Goal: Task Accomplishment & Management: Use online tool/utility

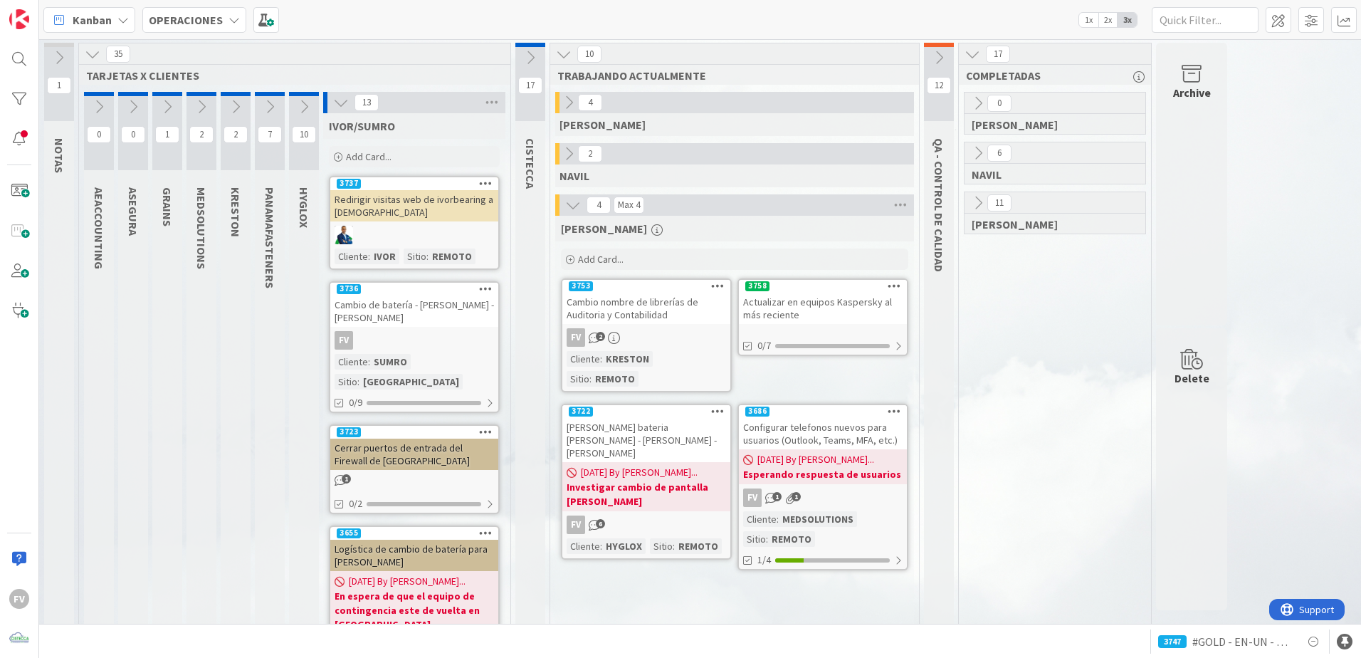
click at [338, 109] on icon at bounding box center [341, 103] width 16 height 16
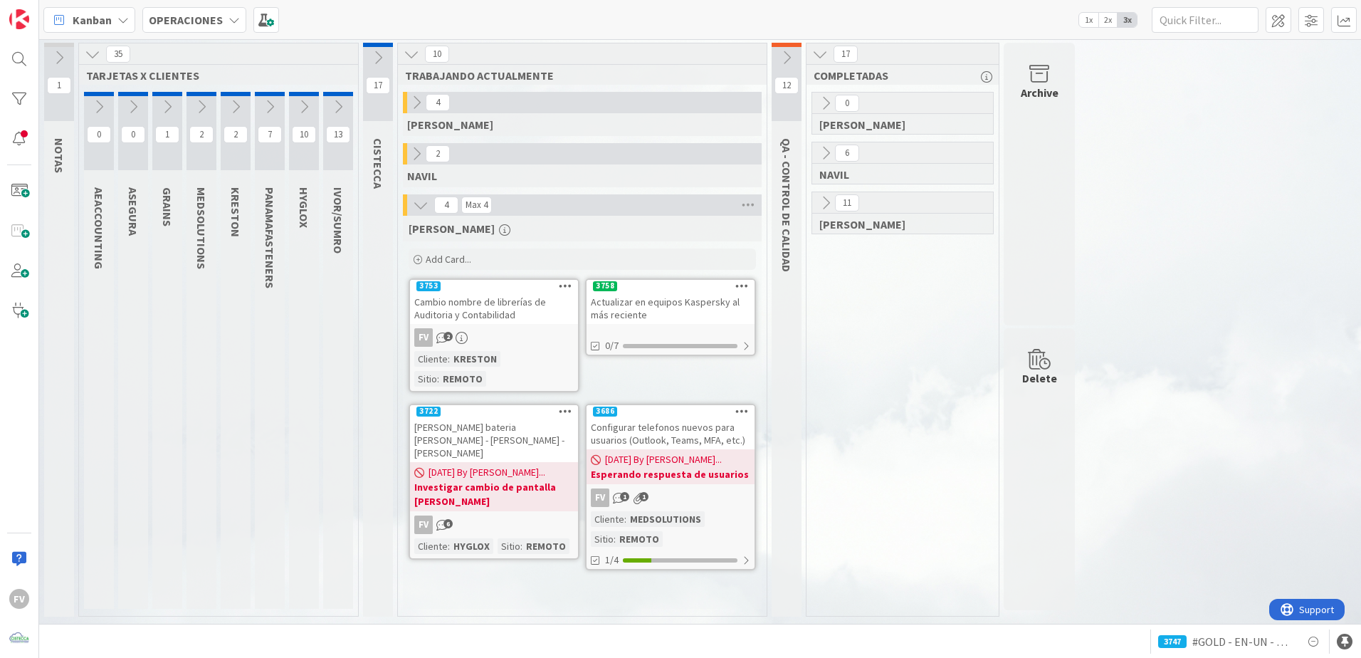
click at [417, 56] on icon at bounding box center [412, 54] width 16 height 16
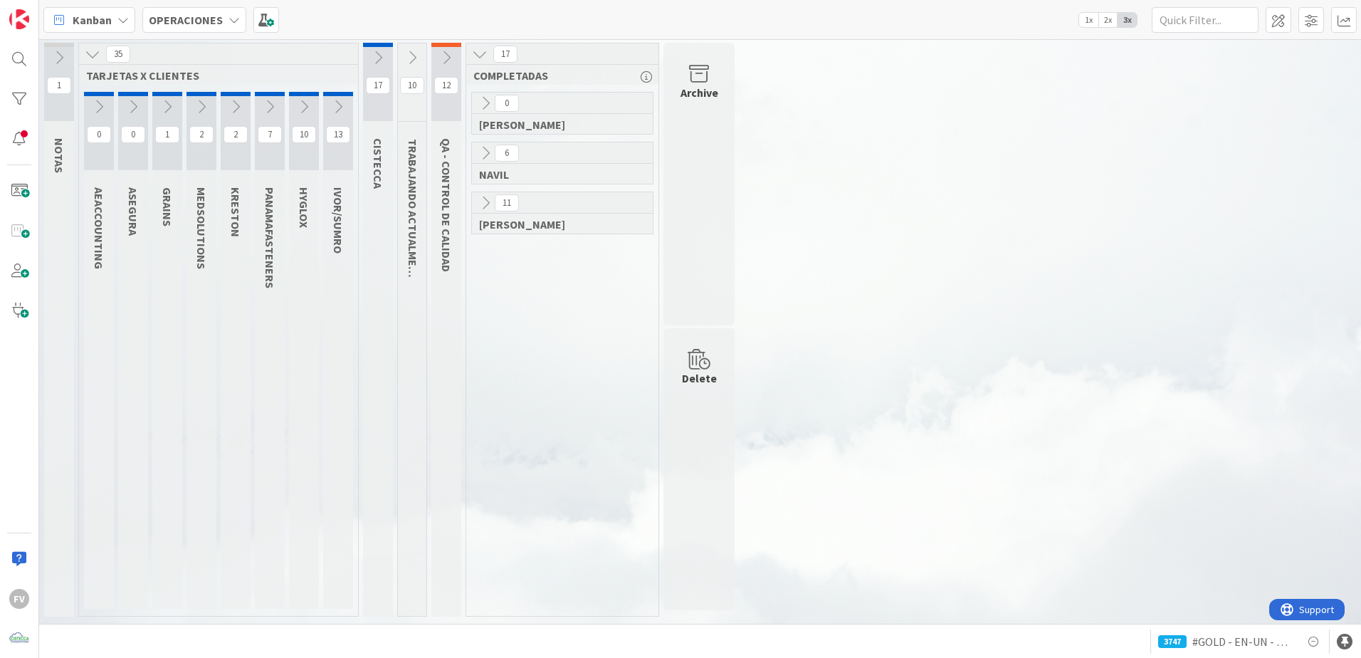
click at [417, 56] on icon at bounding box center [412, 58] width 16 height 16
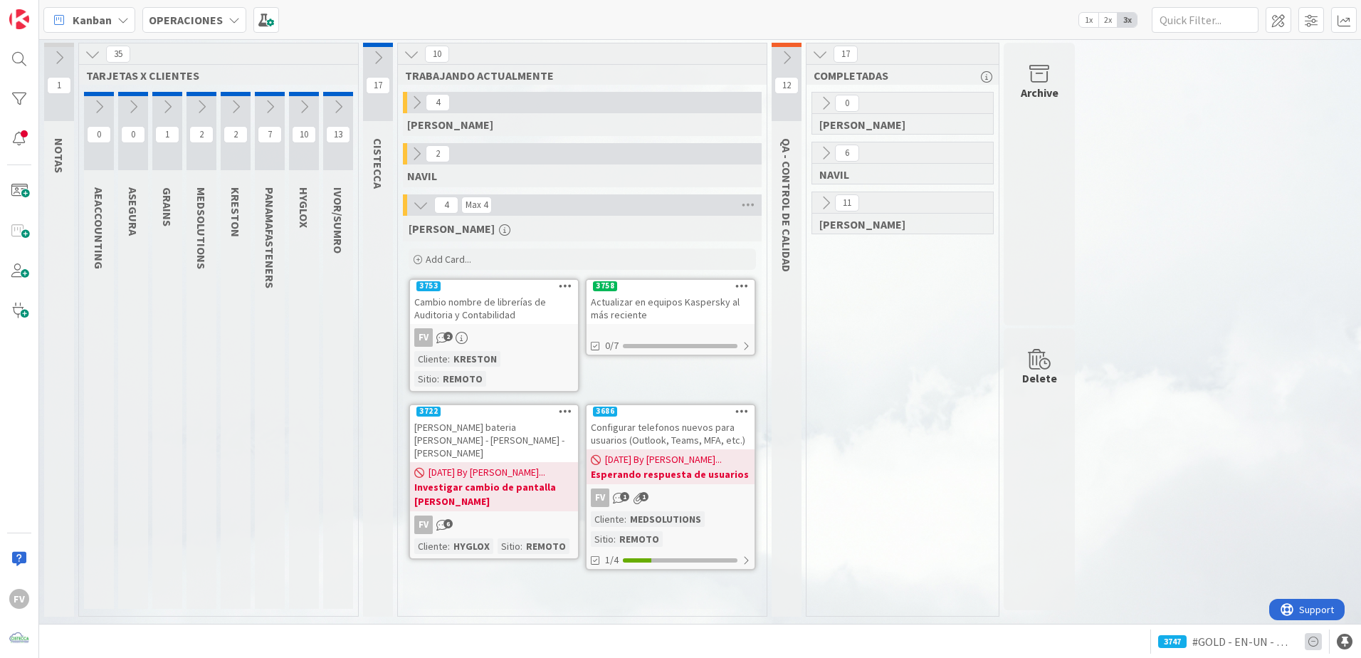
click at [1312, 644] on icon at bounding box center [1313, 641] width 17 height 17
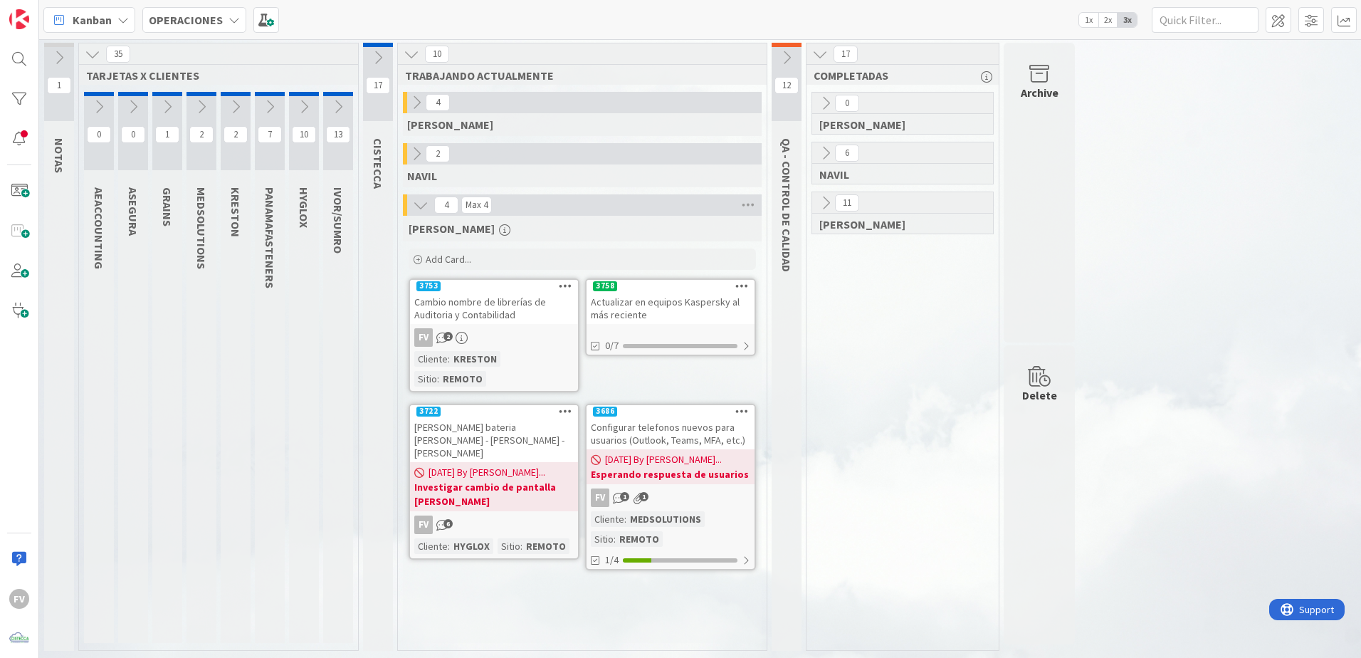
click at [879, 389] on div "0 [PERSON_NAME] 6 [PERSON_NAME] 11 [PERSON_NAME]" at bounding box center [903, 371] width 187 height 558
click at [499, 226] on icon "button" at bounding box center [504, 229] width 11 height 11
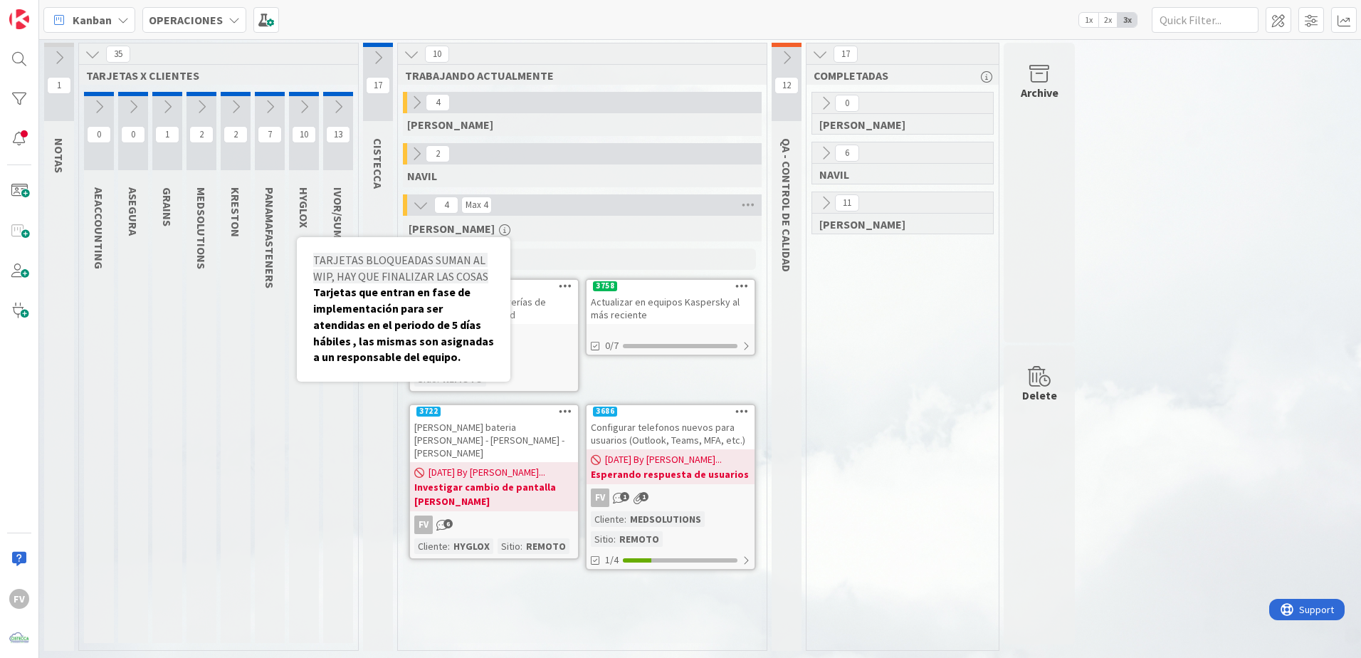
click at [499, 237] on div "[PERSON_NAME] BLOQUEADAS SUMAN AL WIP, HAY QUE FINALIZAR LAS COSAS Tarjetas que…" at bounding box center [582, 229] width 359 height 26
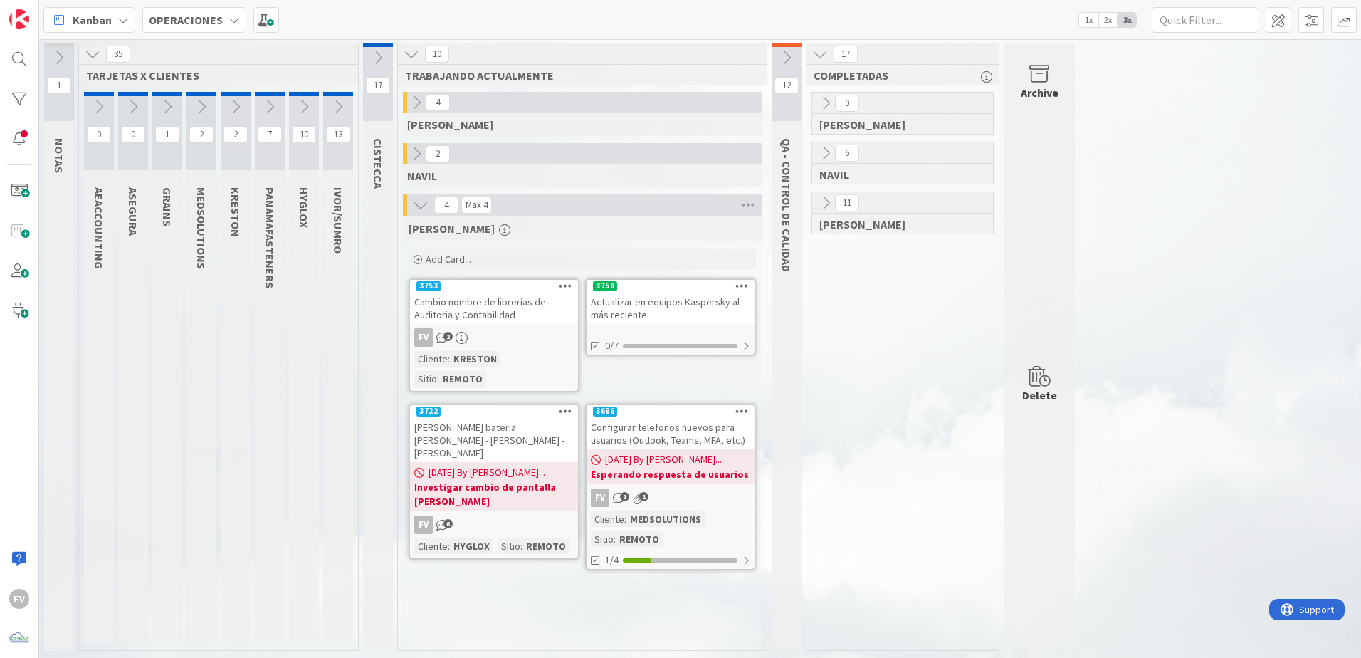
click at [303, 105] on icon at bounding box center [304, 107] width 16 height 16
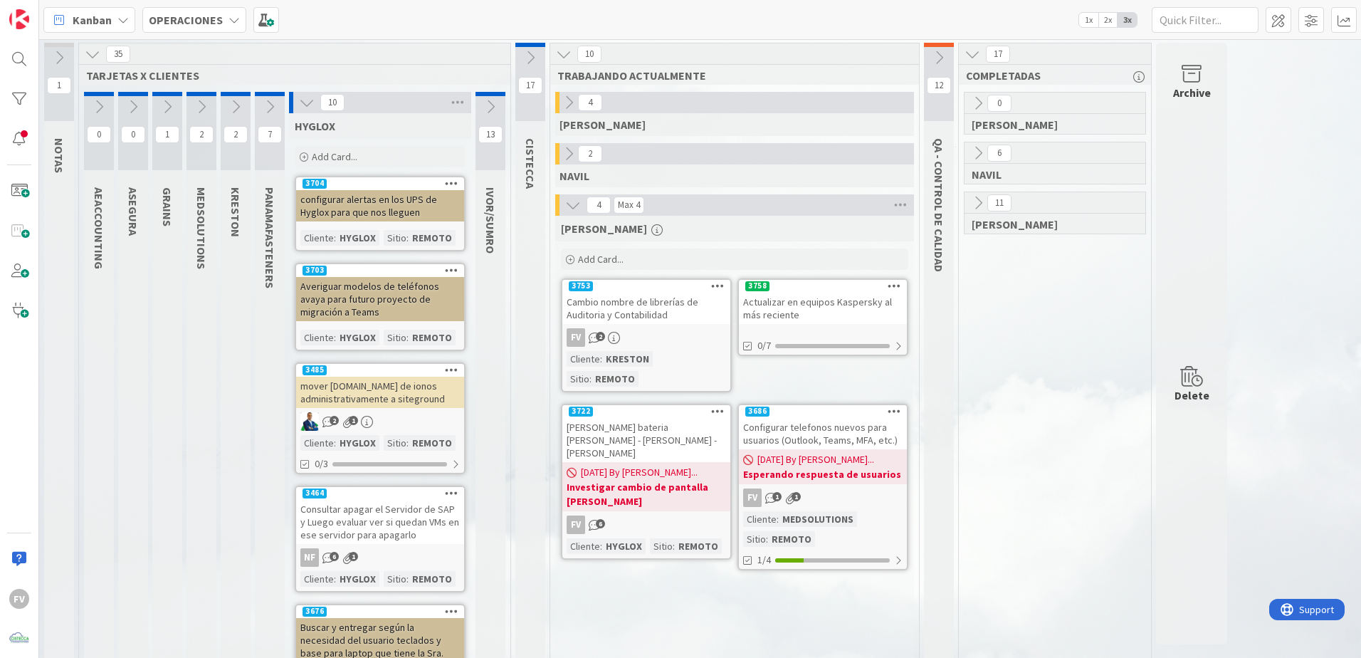
click at [488, 107] on icon at bounding box center [491, 107] width 16 height 16
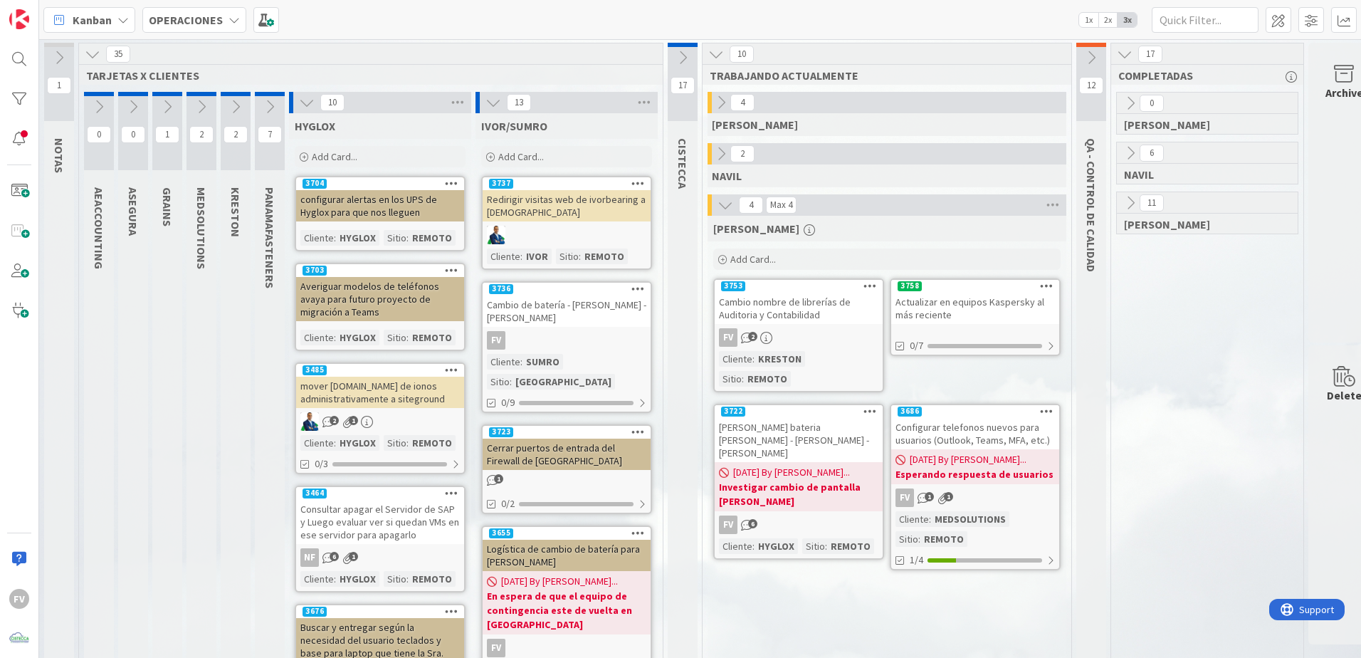
click at [493, 108] on icon at bounding box center [494, 103] width 16 height 16
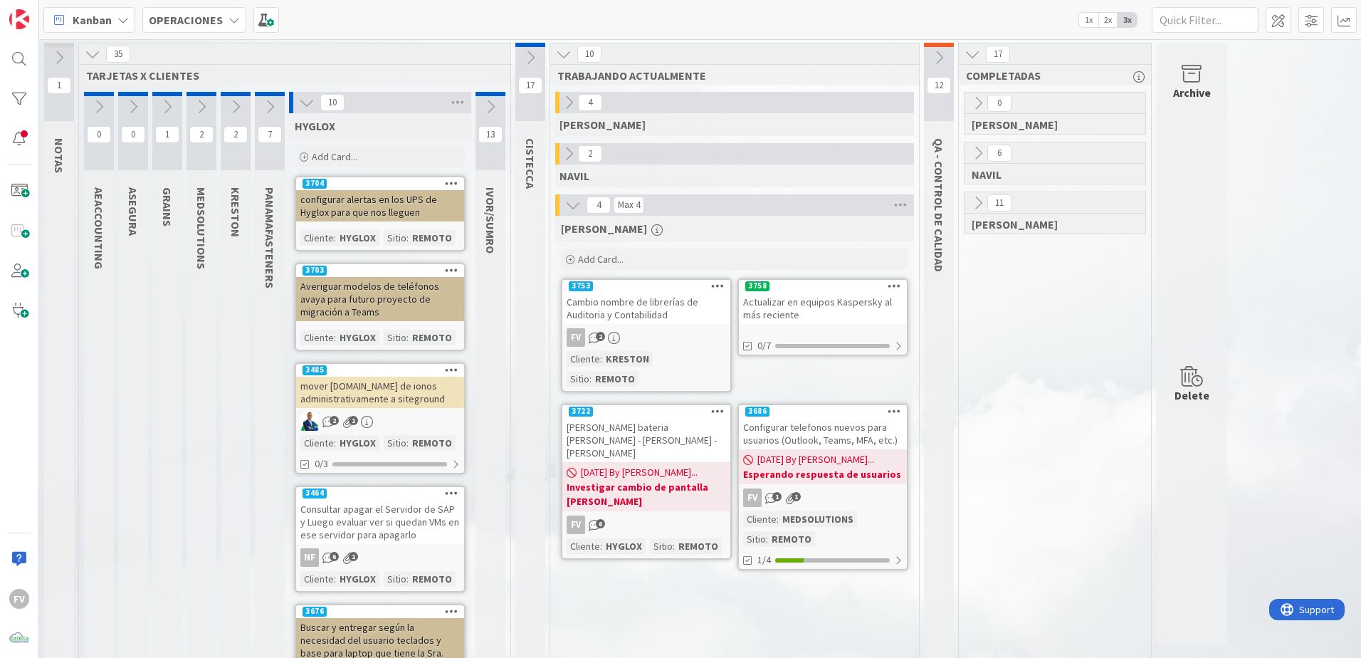
click at [313, 104] on icon at bounding box center [307, 103] width 16 height 16
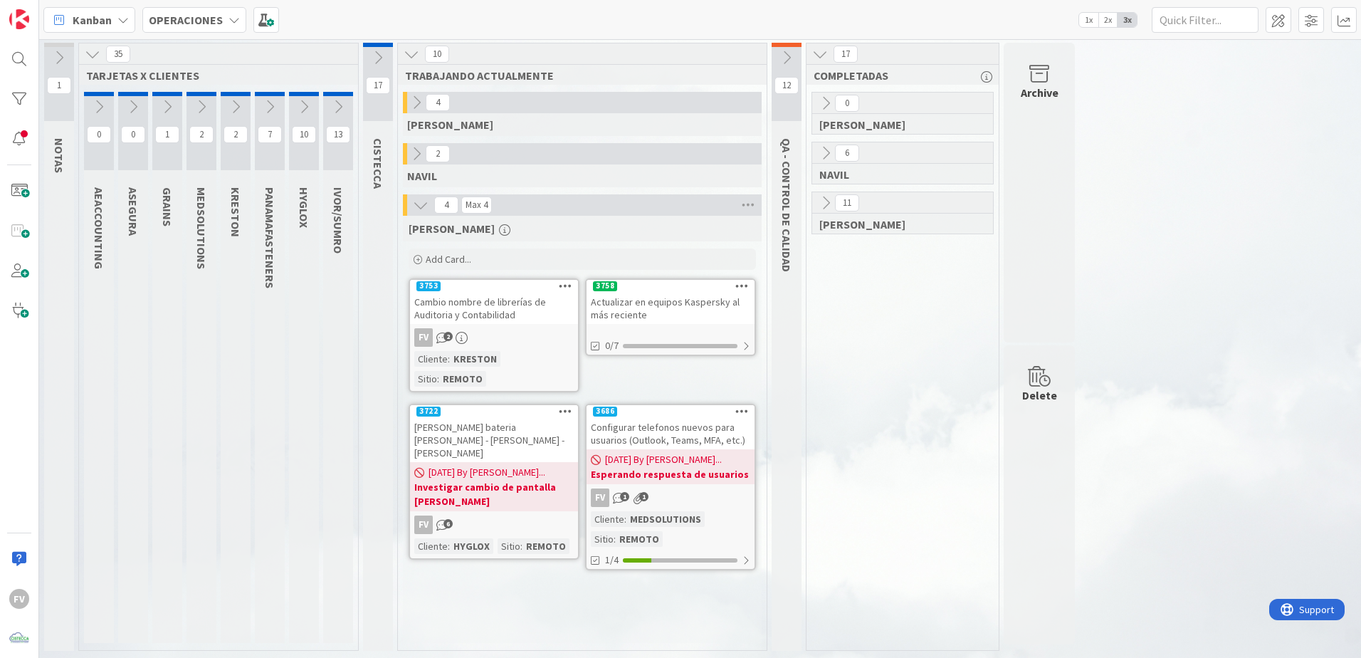
click at [683, 614] on div "[PERSON_NAME] BLOQUEADAS SUMAN AL WIP, HAY QUE FINALIZAR LAS COSAS Tarjetas que…" at bounding box center [582, 429] width 359 height 427
click at [335, 105] on icon at bounding box center [338, 107] width 16 height 16
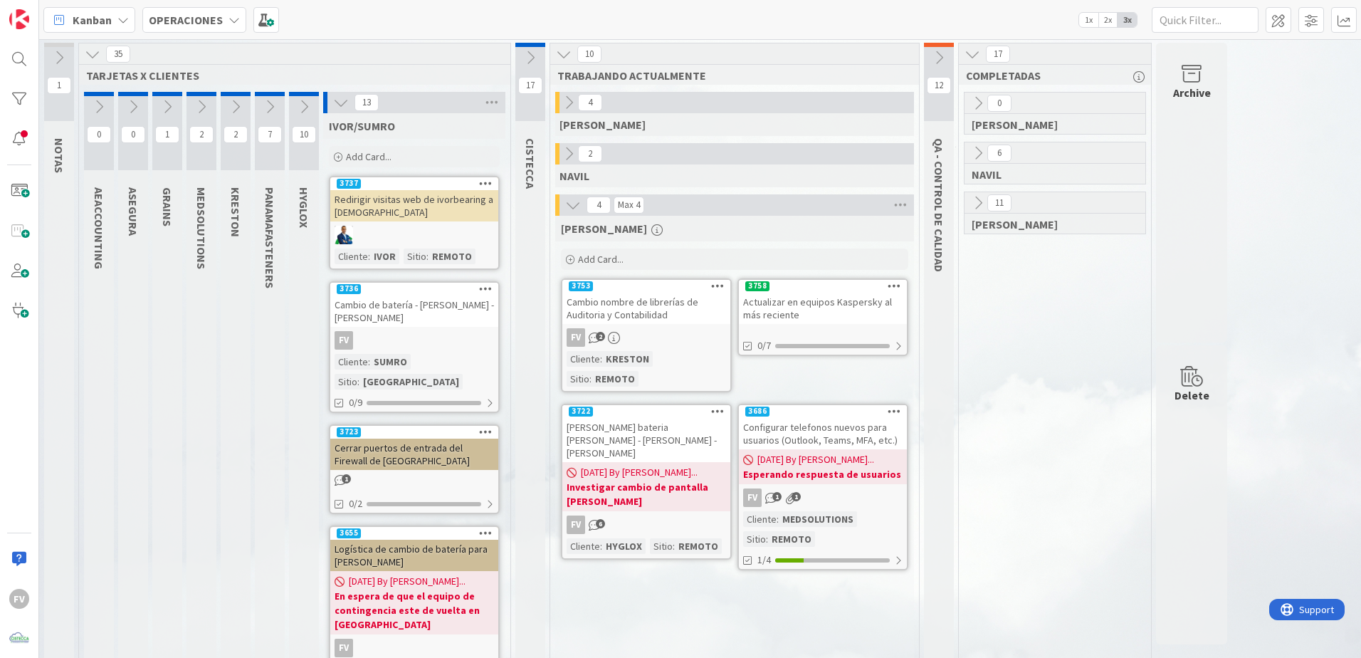
click at [486, 336] on div "FV" at bounding box center [414, 340] width 168 height 19
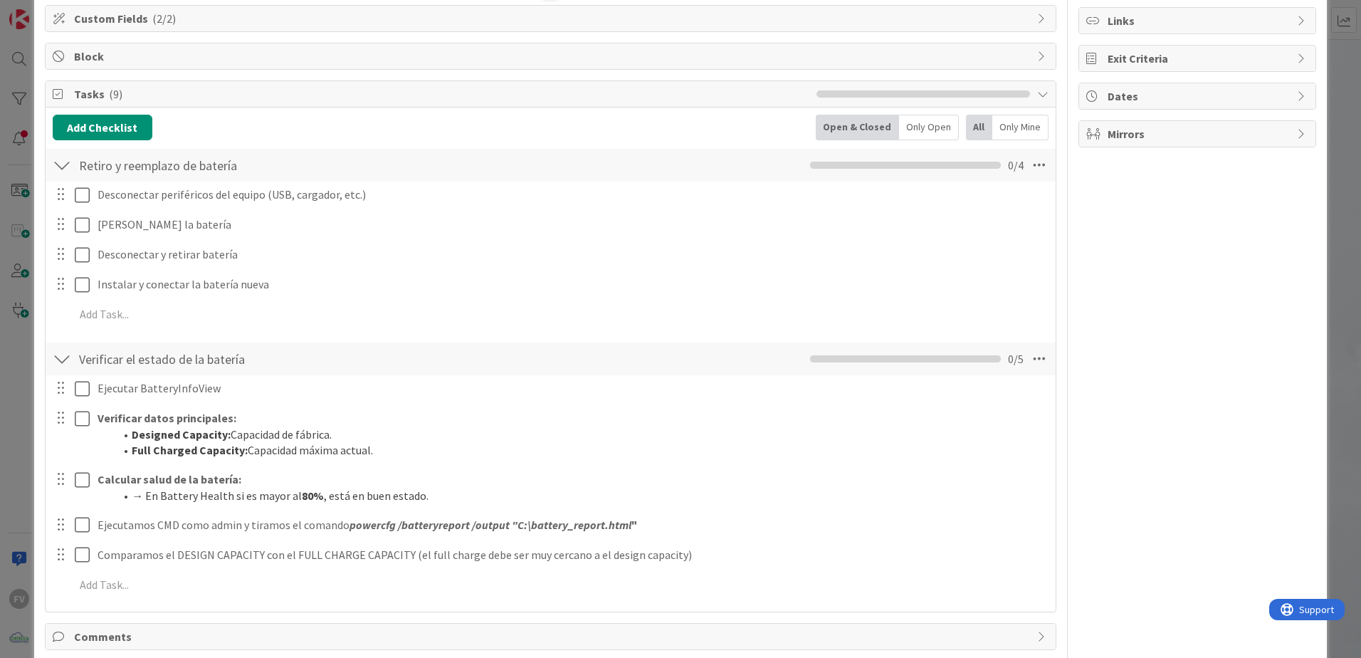
scroll to position [127, 0]
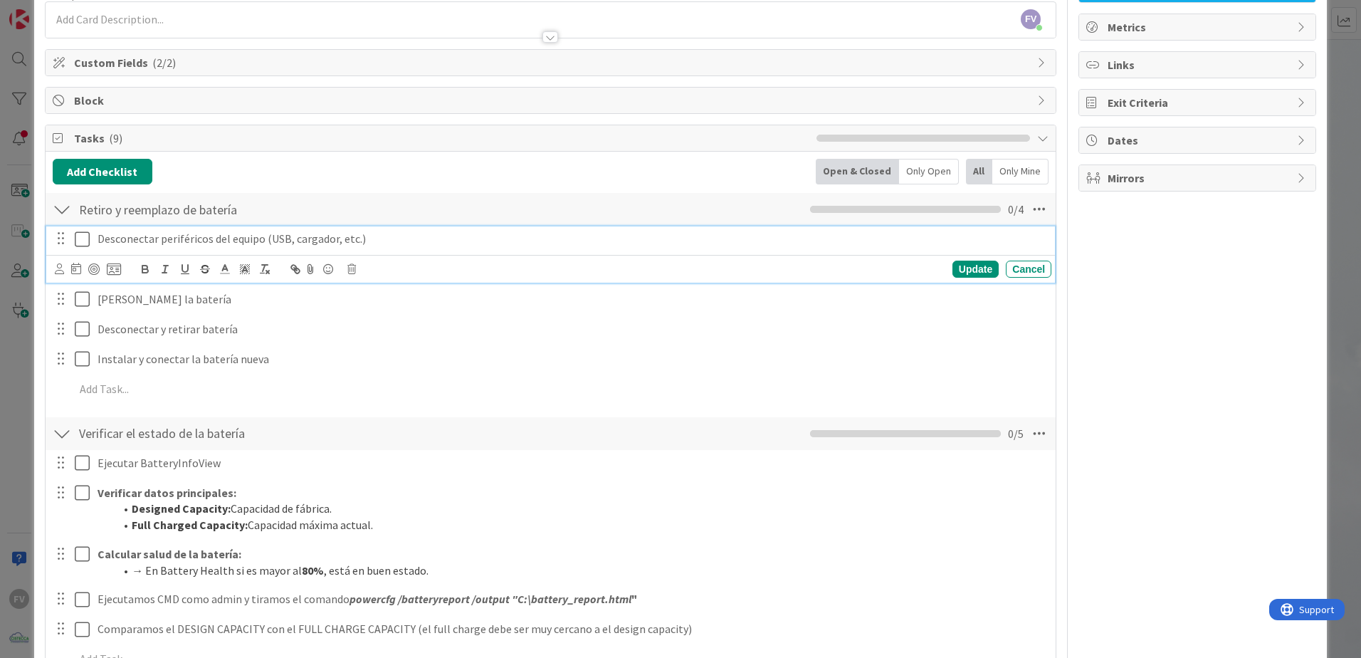
click at [83, 239] on icon at bounding box center [82, 239] width 15 height 17
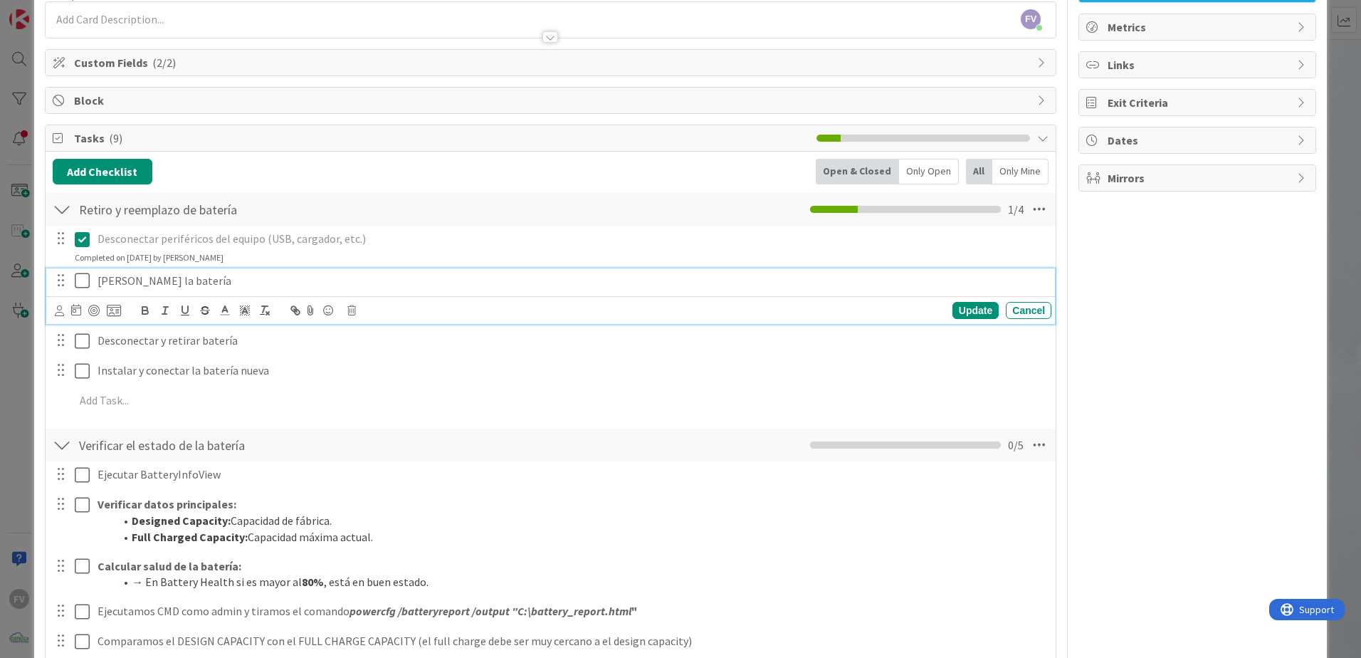
click at [80, 281] on icon at bounding box center [82, 280] width 15 height 17
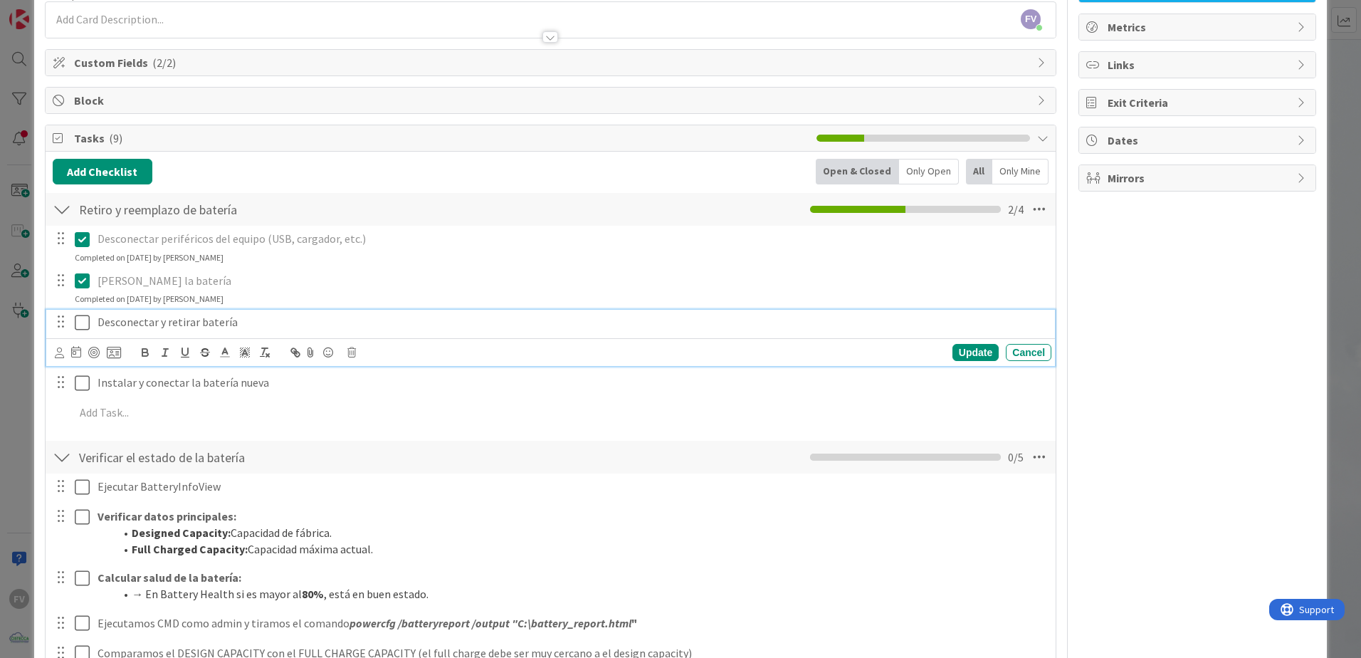
click at [83, 325] on icon at bounding box center [82, 322] width 15 height 17
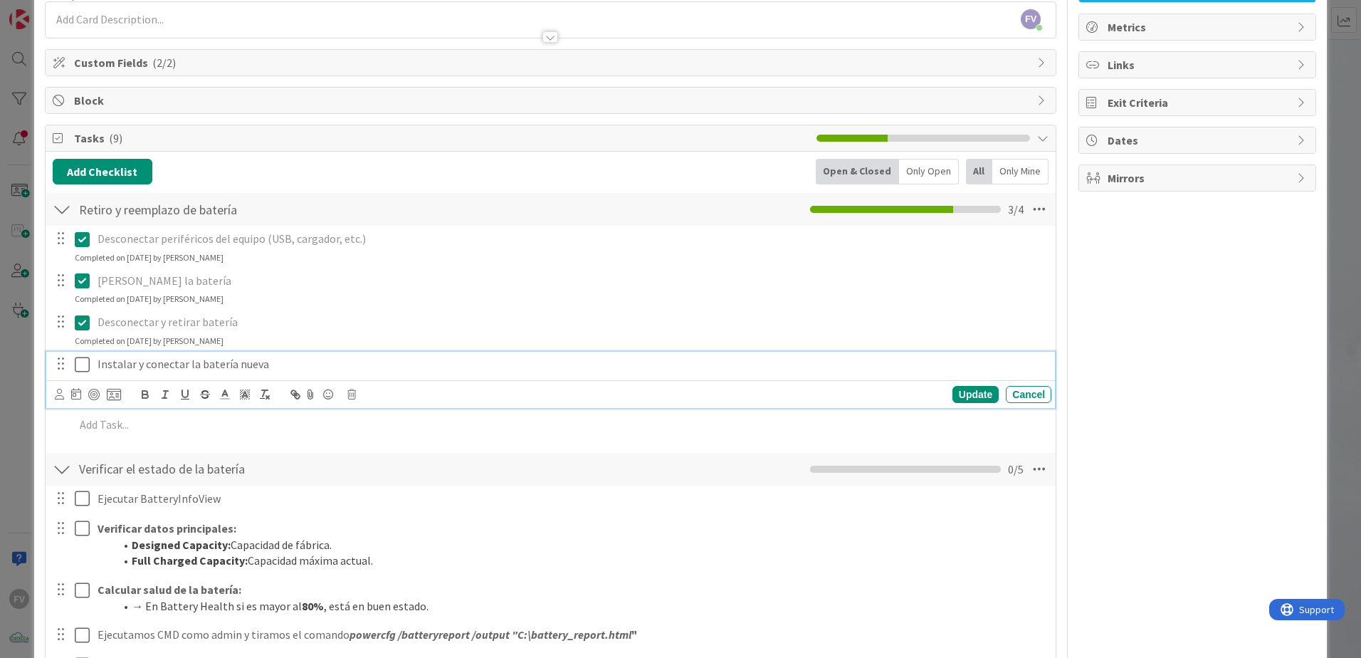
click at [83, 367] on icon at bounding box center [82, 364] width 15 height 17
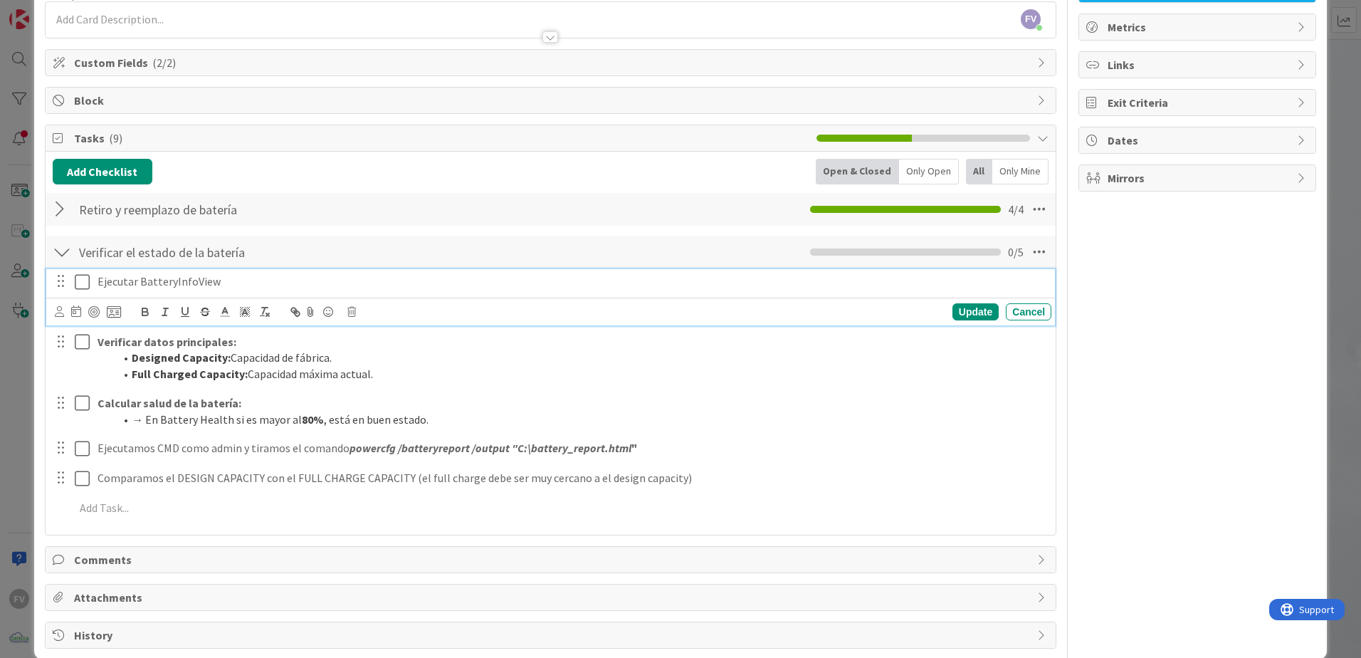
click at [80, 288] on icon at bounding box center [82, 281] width 15 height 17
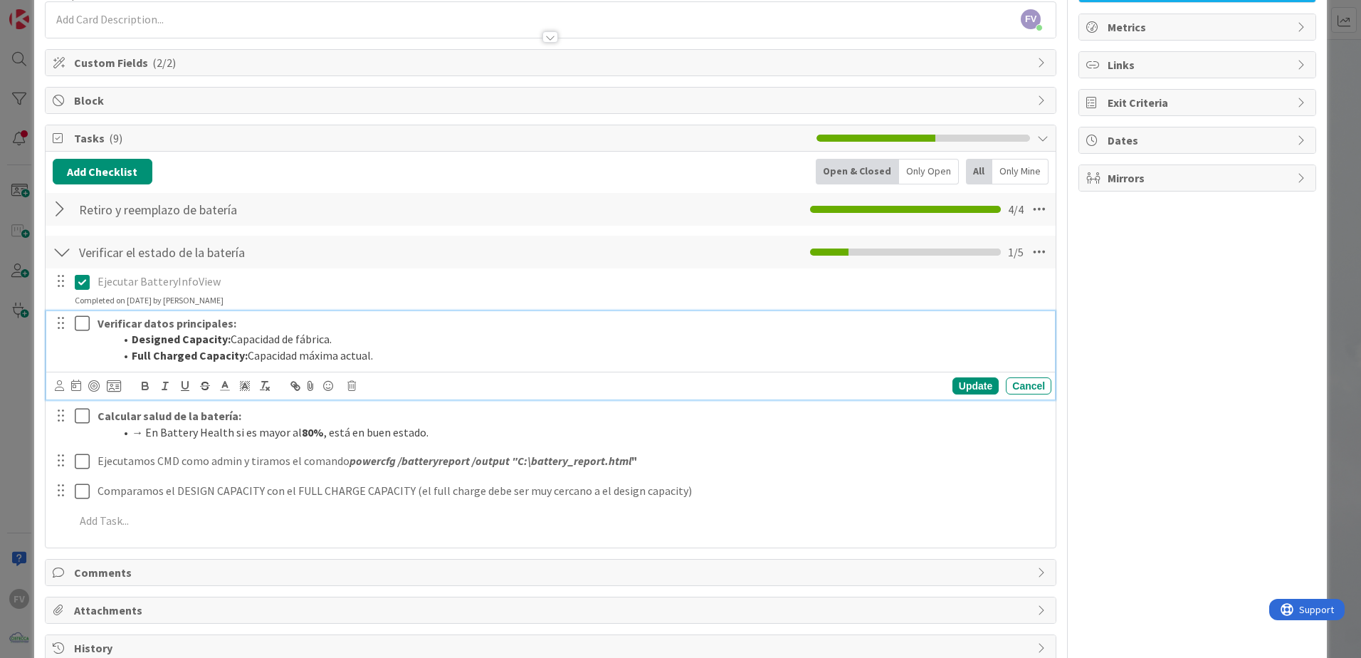
click at [79, 326] on icon at bounding box center [82, 323] width 15 height 17
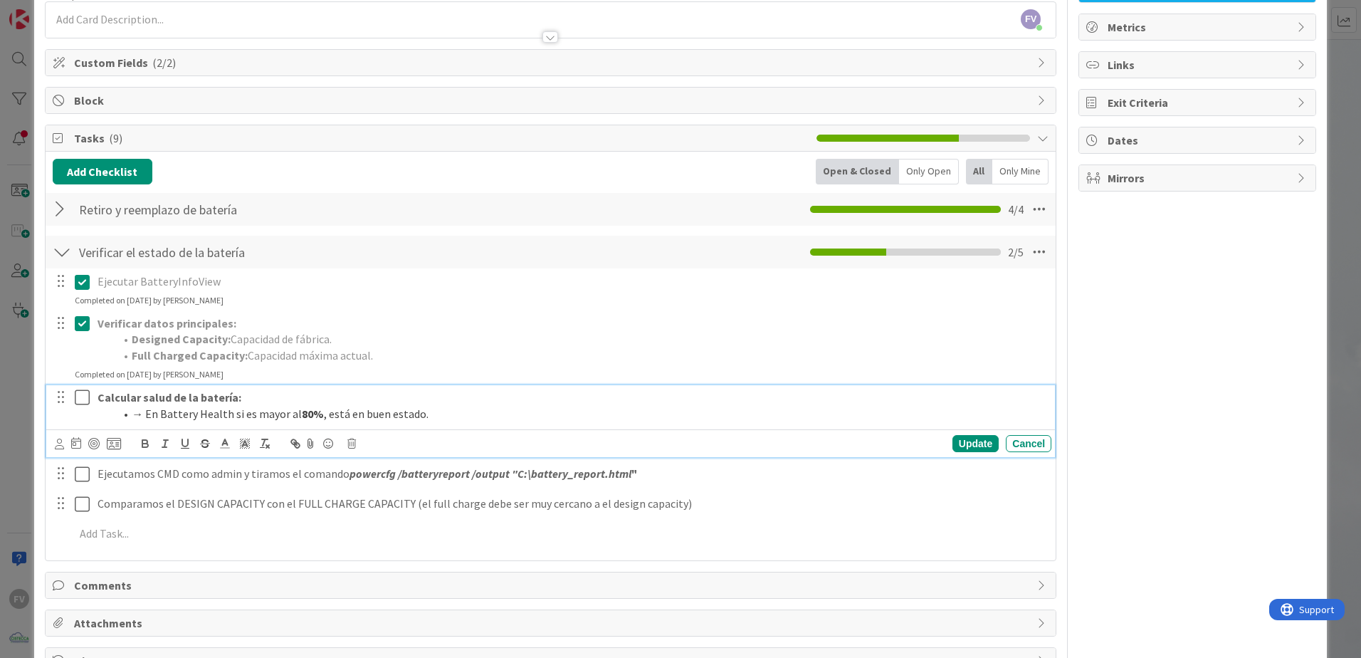
click at [86, 396] on icon at bounding box center [82, 397] width 15 height 17
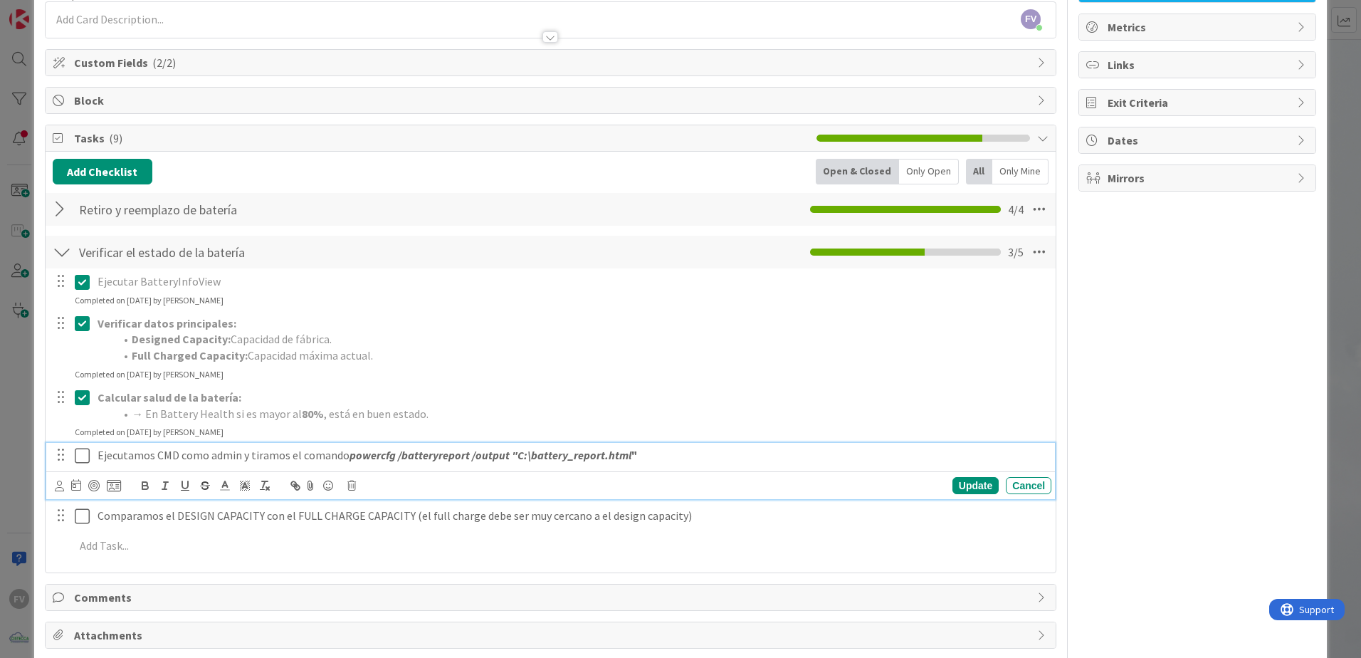
click at [82, 464] on button at bounding box center [83, 455] width 17 height 23
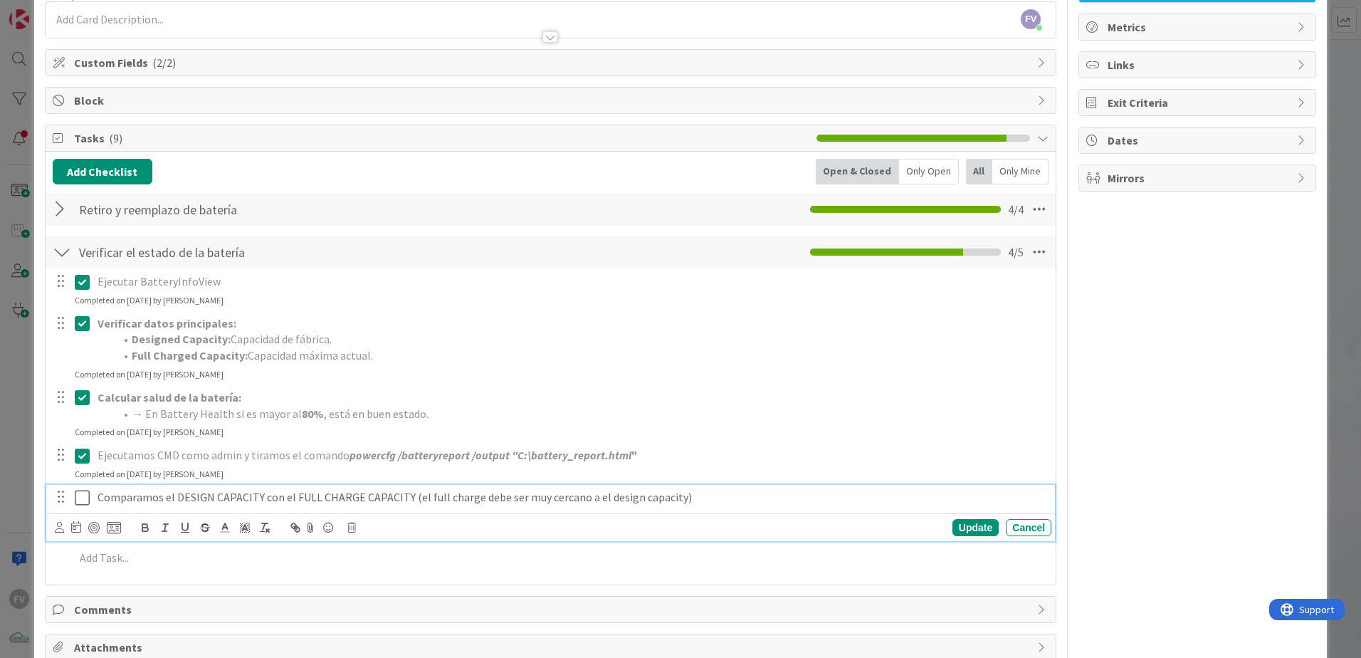
click at [89, 500] on icon at bounding box center [82, 497] width 15 height 17
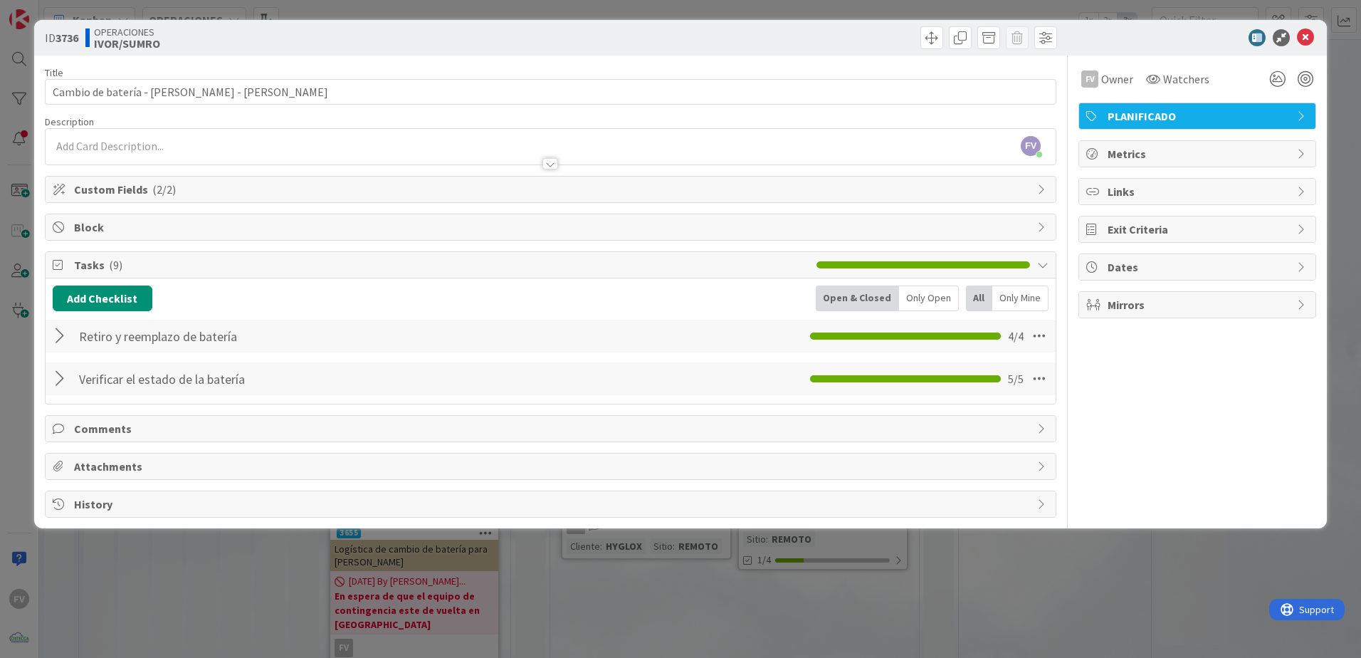
scroll to position [0, 0]
click at [246, 473] on span "Attachments" at bounding box center [552, 466] width 956 height 17
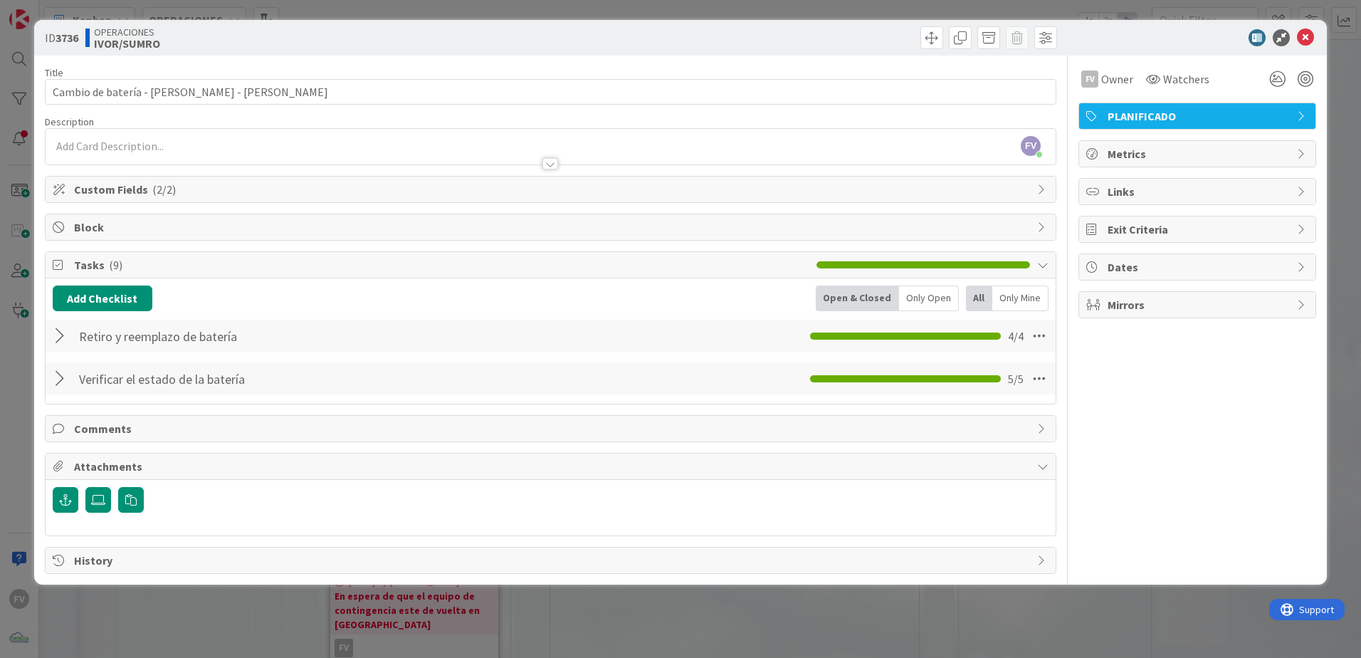
click at [60, 380] on div at bounding box center [62, 379] width 19 height 26
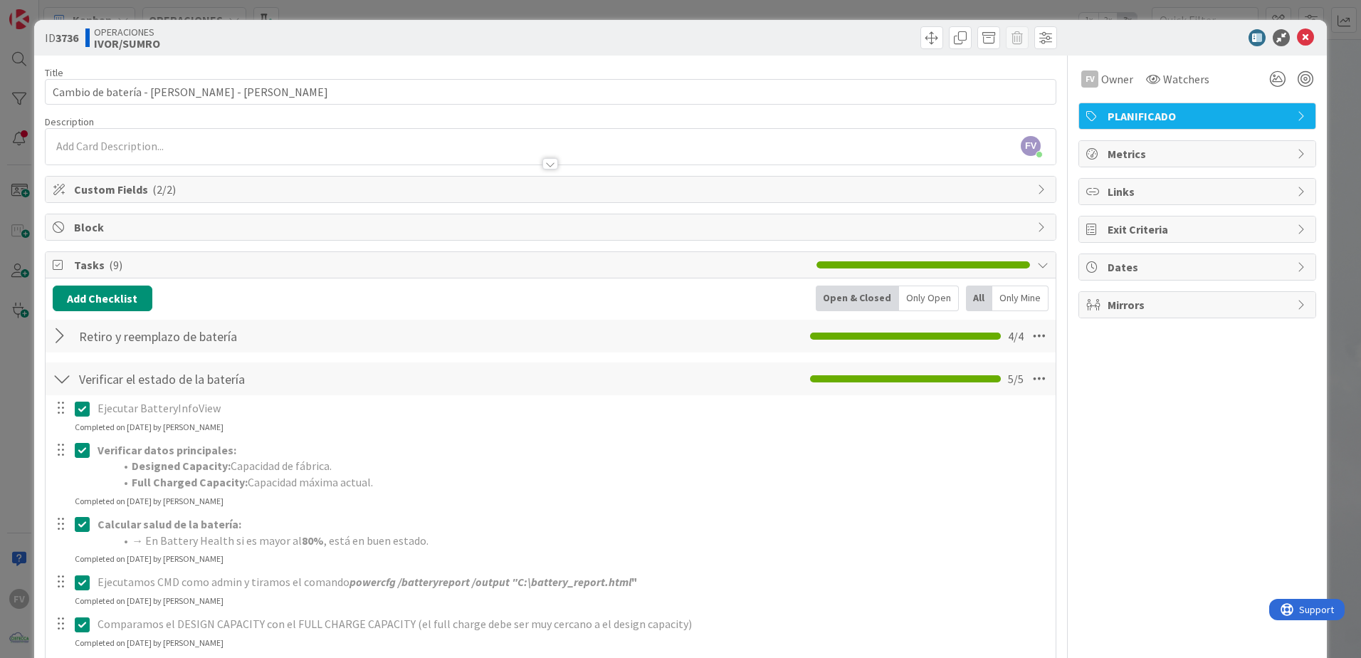
click at [60, 380] on div at bounding box center [62, 379] width 19 height 26
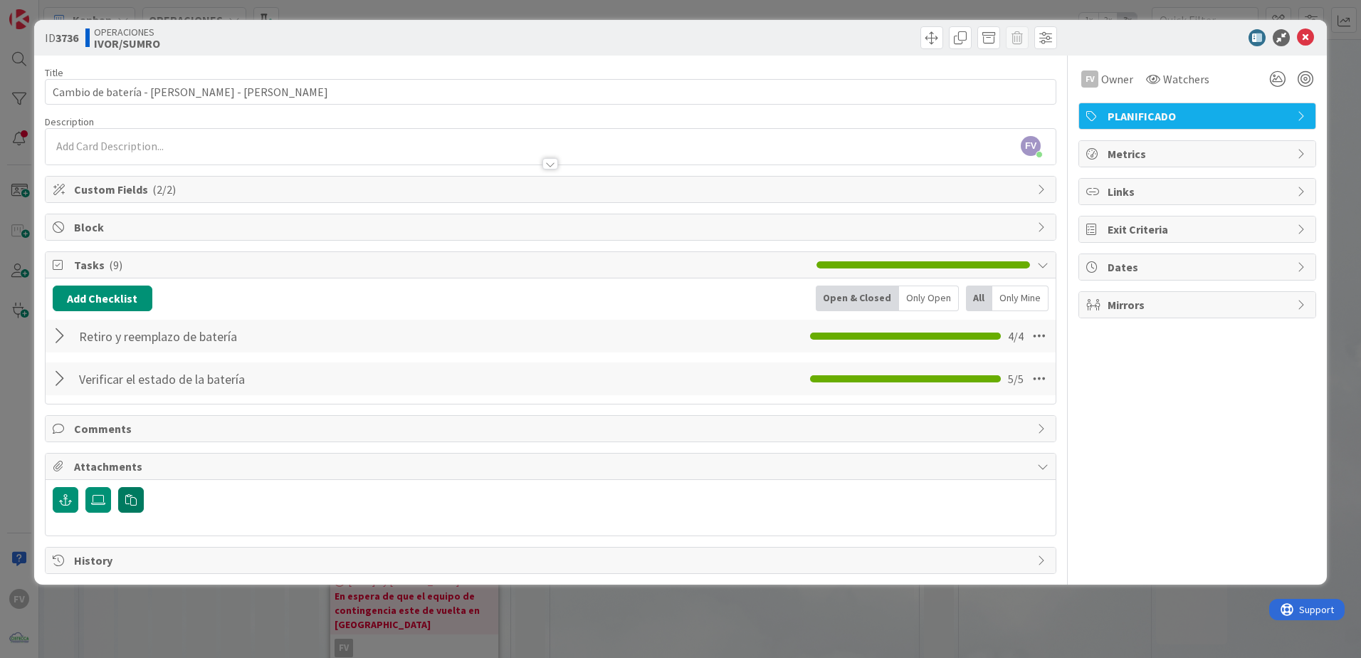
click at [124, 500] on button "button" at bounding box center [131, 500] width 26 height 26
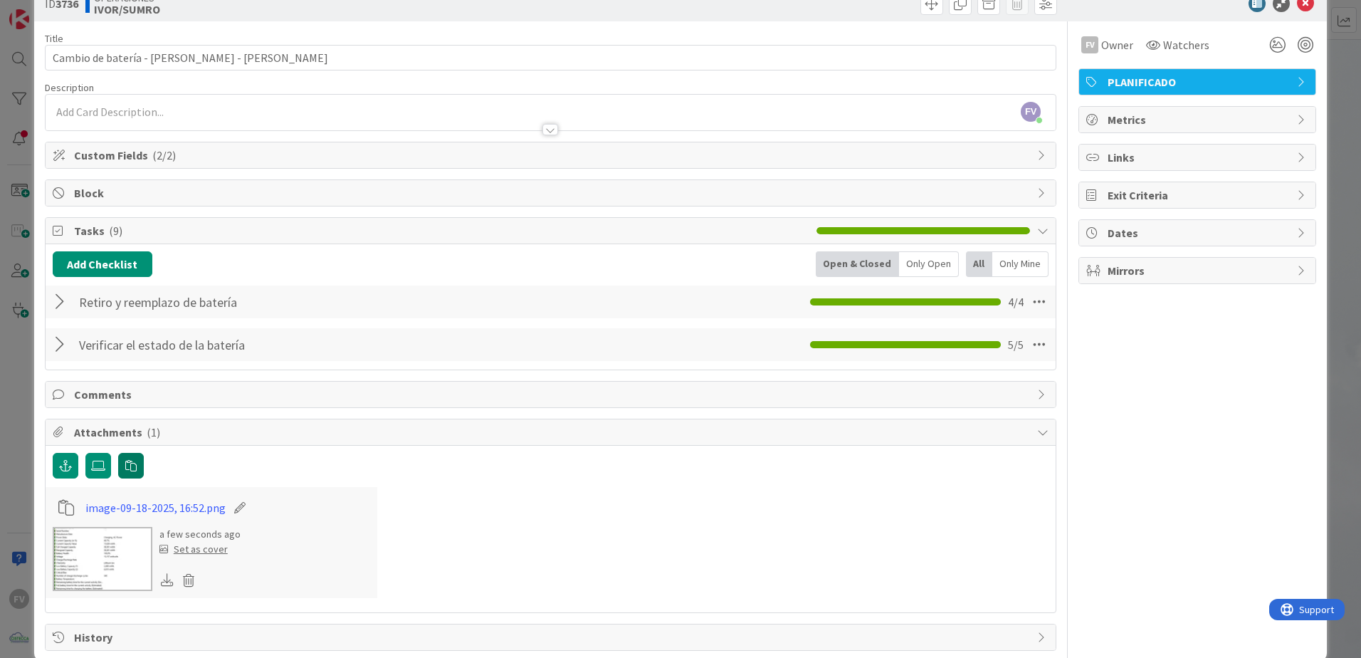
scroll to position [58, 0]
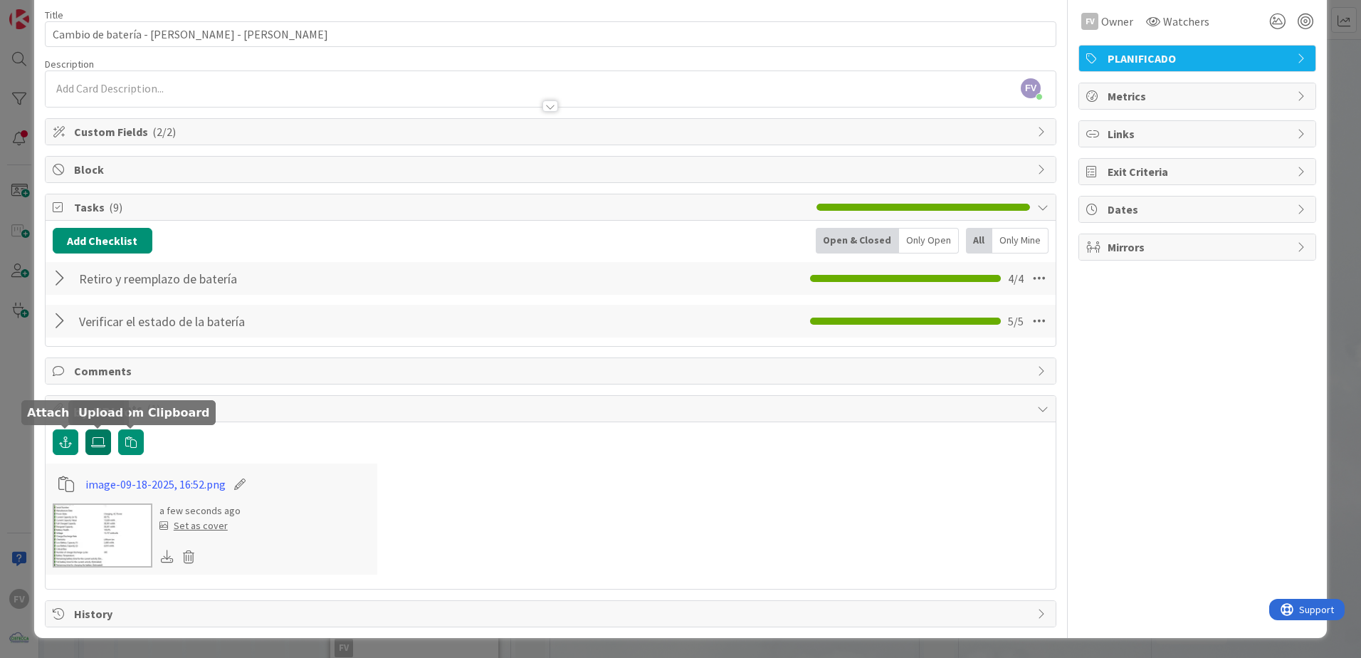
click at [93, 446] on icon at bounding box center [98, 441] width 14 height 11
click at [85, 429] on input "file" at bounding box center [85, 429] width 0 height 0
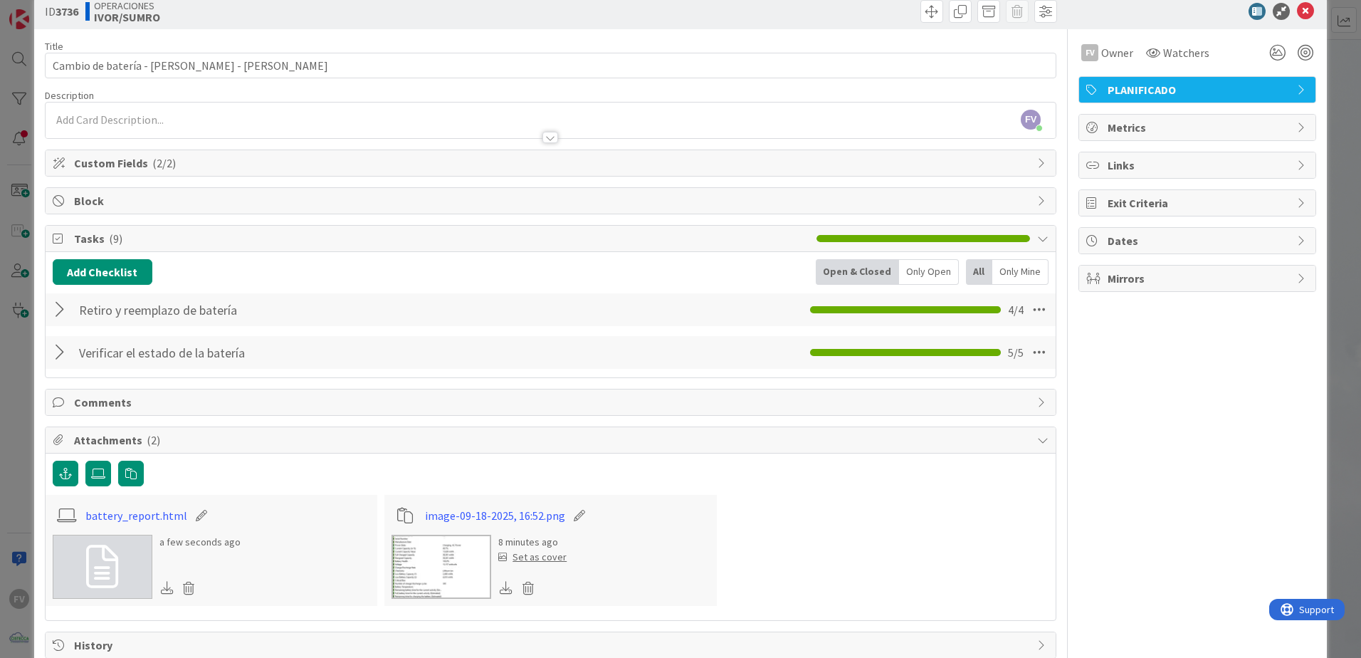
scroll to position [0, 0]
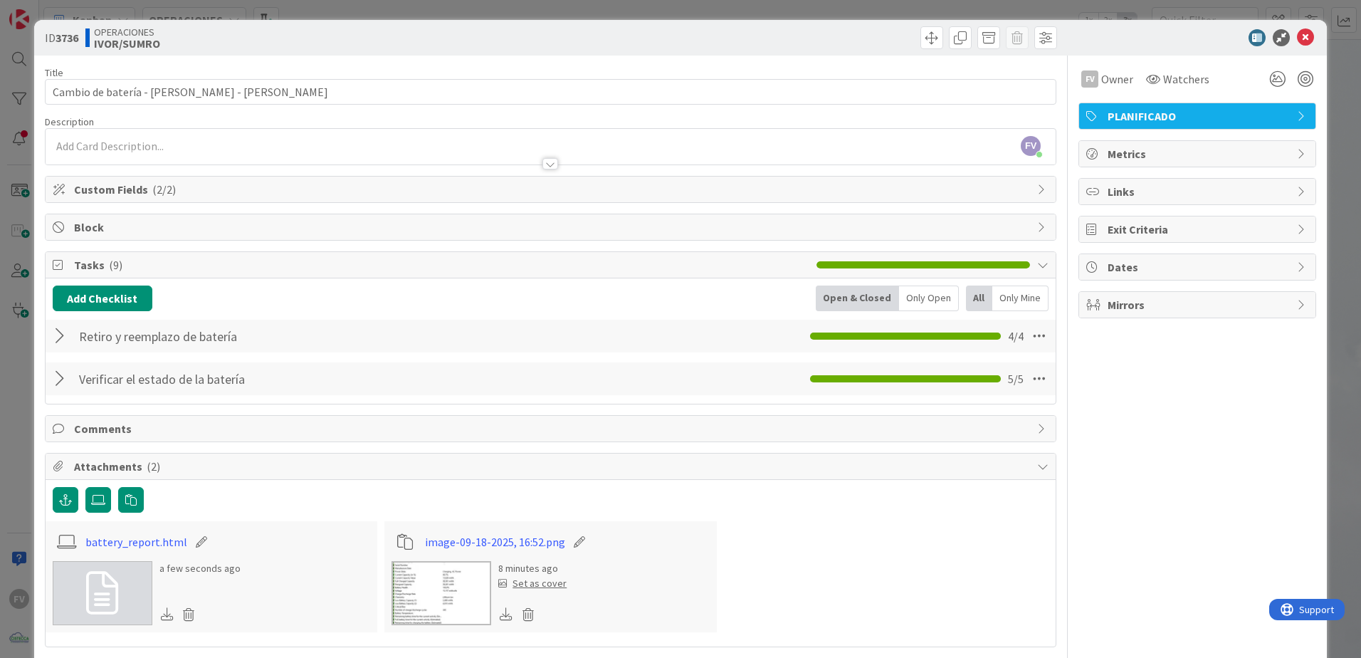
click at [150, 481] on div "battery_report.html a few seconds ago image-09-18-2025, 16:52.png 8 minutes ago…" at bounding box center [551, 563] width 1010 height 167
click at [152, 462] on span "( 2 )" at bounding box center [154, 466] width 14 height 14
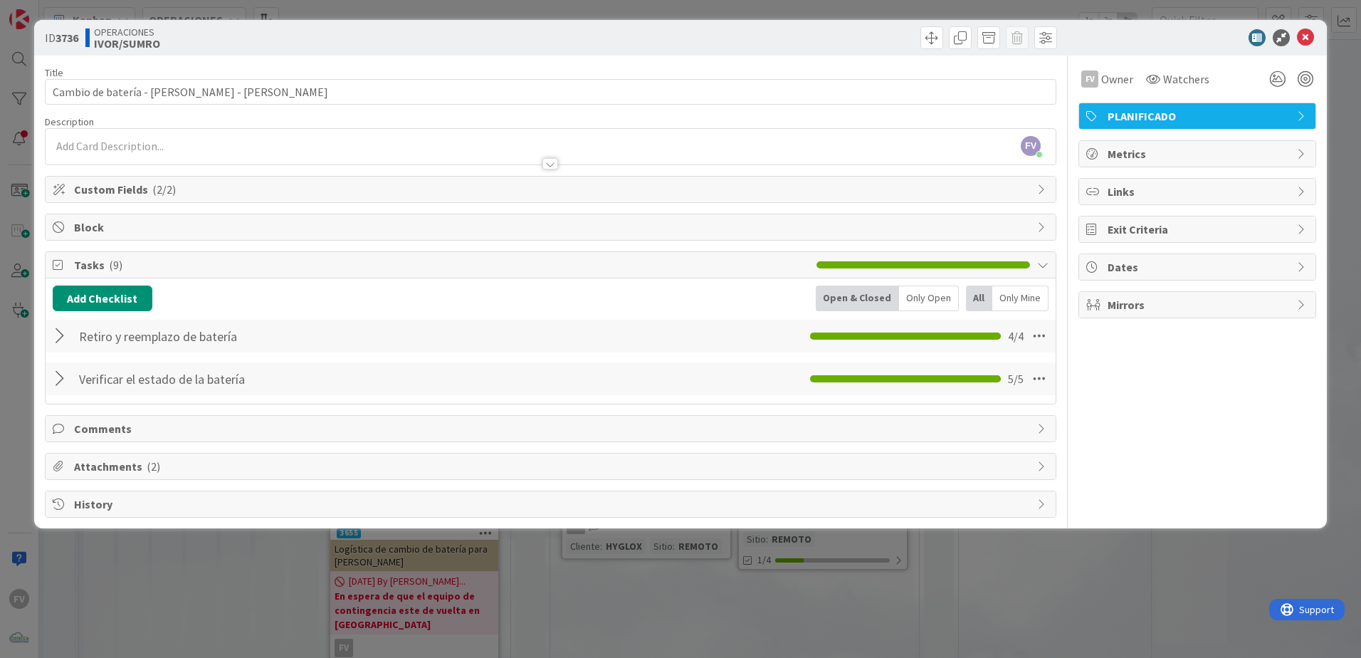
click at [205, 275] on div "Tasks ( 9 )" at bounding box center [551, 265] width 1010 height 26
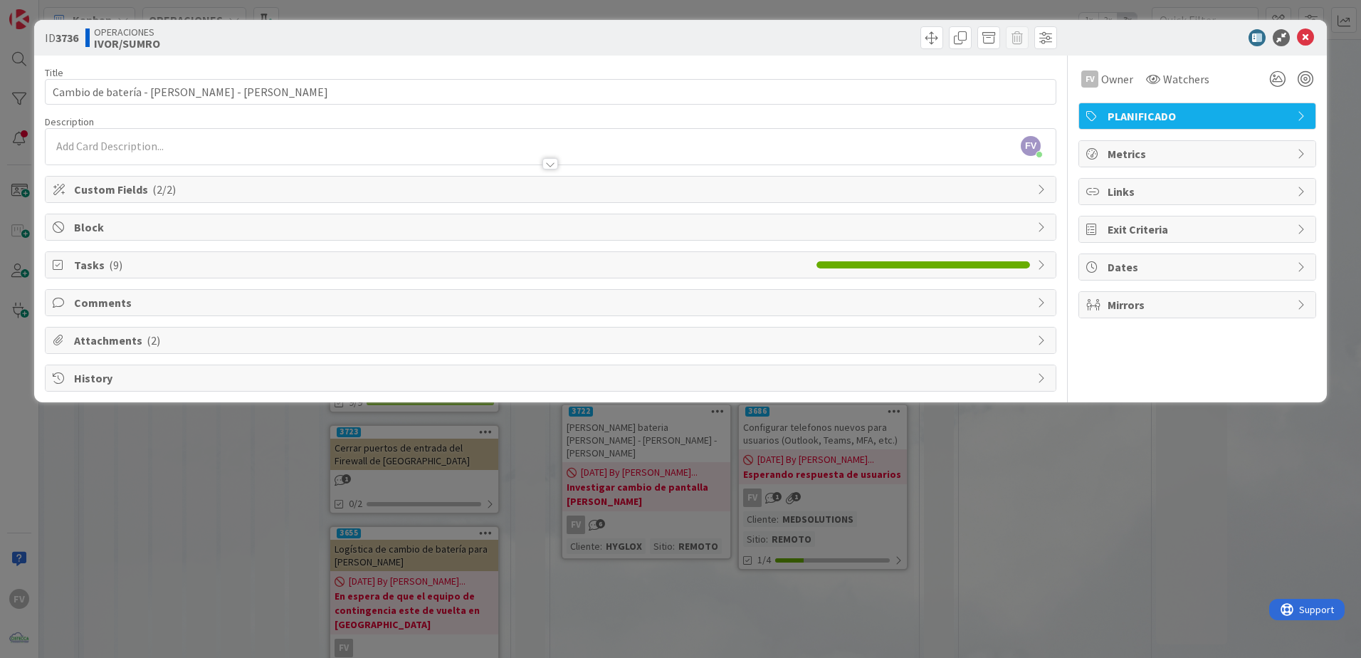
click at [274, 560] on div "ID 3736 OPERACIONES [PERSON_NAME]/SUMRO Title 53 / 128 Cambio de batería - Equi…" at bounding box center [680, 329] width 1361 height 658
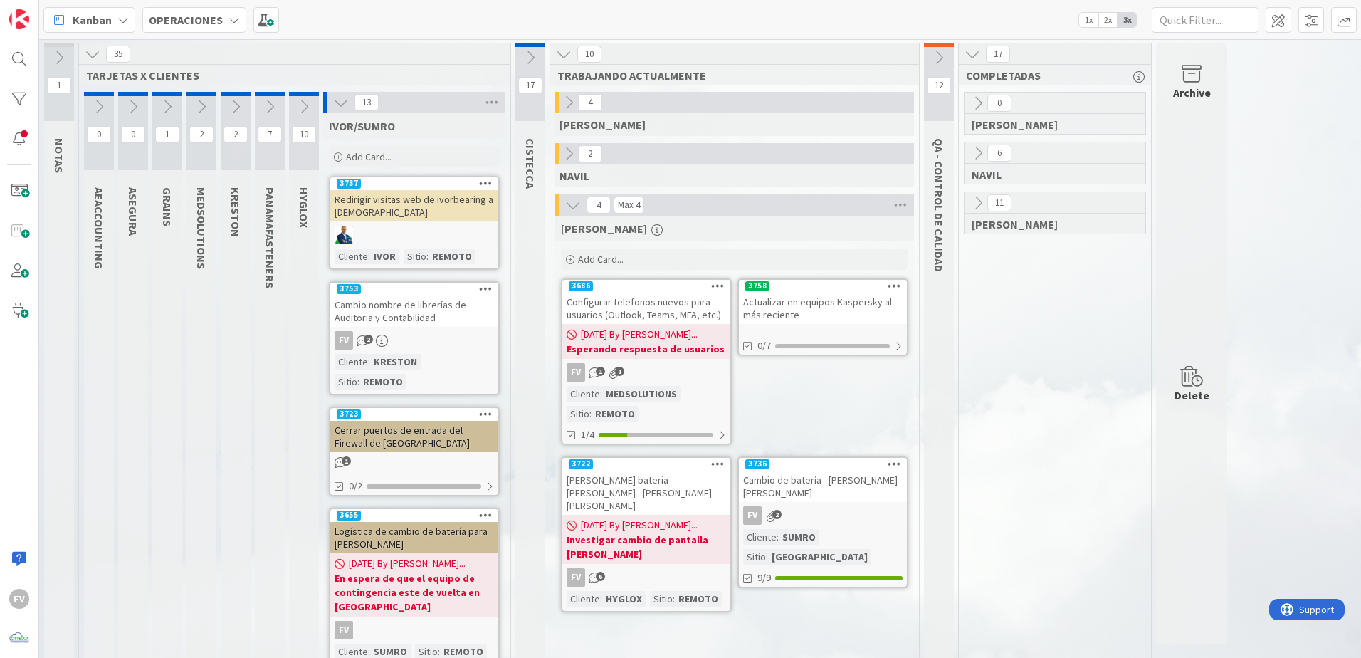
click at [937, 58] on icon at bounding box center [939, 58] width 16 height 16
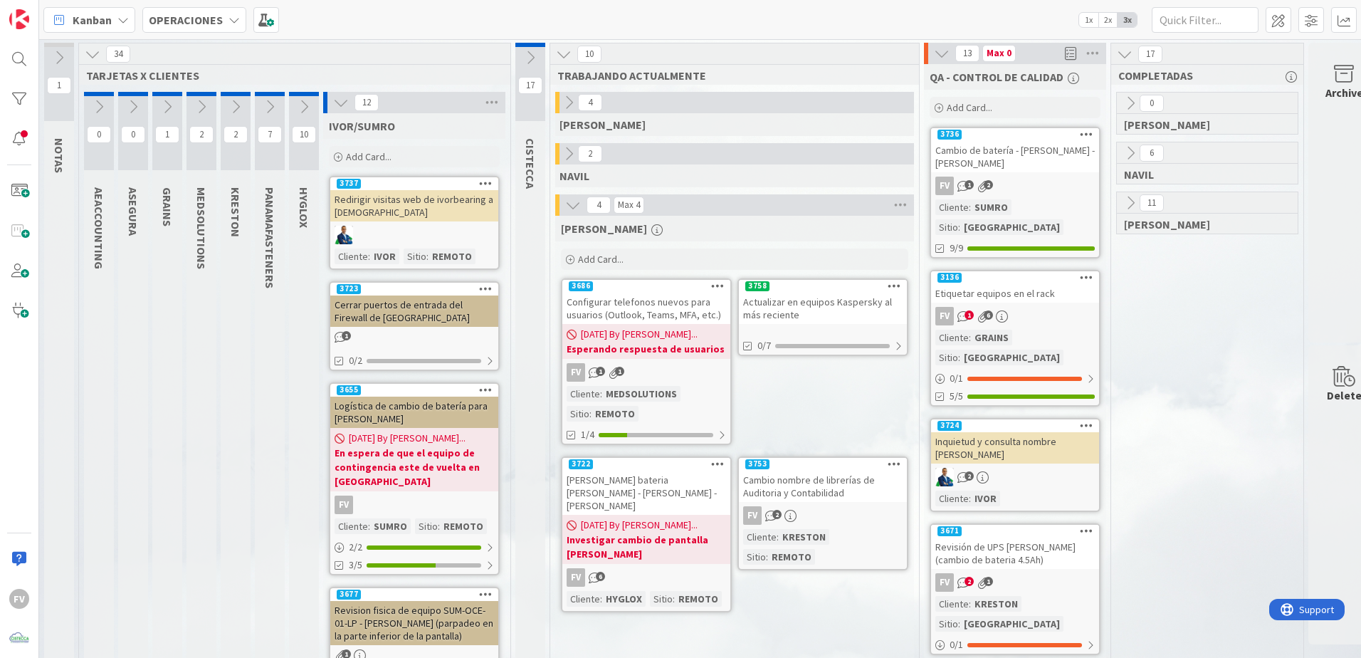
click at [342, 95] on icon at bounding box center [341, 103] width 16 height 16
